Goal: Transaction & Acquisition: Purchase product/service

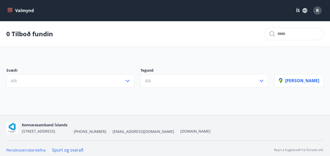
scroll to position [3, 0]
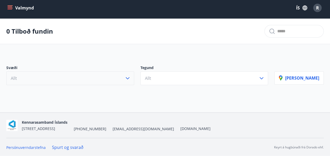
click at [134, 80] on button "Allt" at bounding box center [70, 78] width 128 height 14
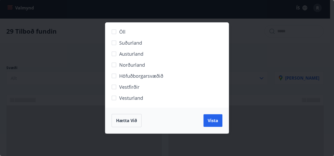
click at [133, 75] on span "Höfuðborgarsvæðið" at bounding box center [141, 76] width 44 height 7
click at [217, 122] on span "Vista" at bounding box center [213, 121] width 11 height 6
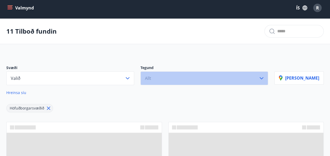
click at [265, 80] on icon "button" at bounding box center [262, 78] width 6 height 6
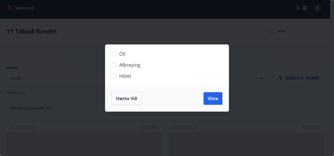
click at [125, 78] on span "Hótel" at bounding box center [125, 76] width 12 height 7
click at [213, 99] on span "Vista" at bounding box center [213, 99] width 11 height 6
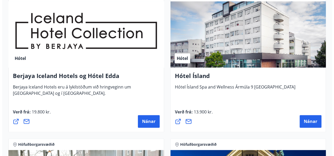
scroll to position [268, 0]
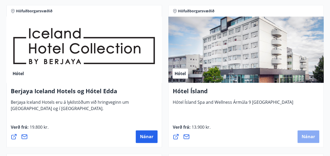
click at [310, 140] on button "Nánar" at bounding box center [309, 136] width 22 height 13
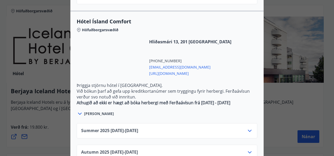
scroll to position [489, 0]
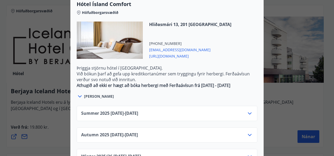
click at [243, 110] on div "Summer [PHONE_NUMBER][DATE] - [DATE]" at bounding box center [167, 115] width 172 height 11
click at [248, 110] on icon at bounding box center [250, 113] width 6 height 6
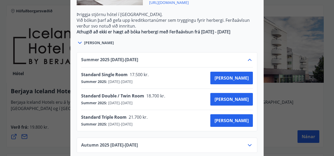
scroll to position [543, 0]
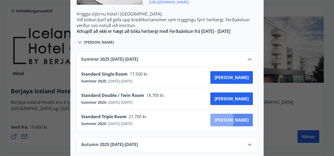
click at [234, 117] on span "[PERSON_NAME]" at bounding box center [232, 120] width 34 height 6
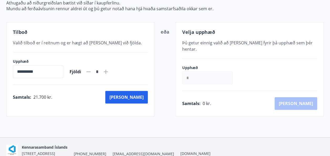
scroll to position [83, 0]
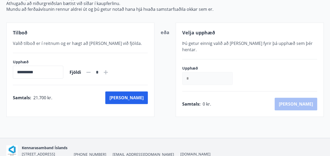
click at [108, 71] on icon at bounding box center [106, 72] width 4 height 4
type input "*"
